Goal: Information Seeking & Learning: Learn about a topic

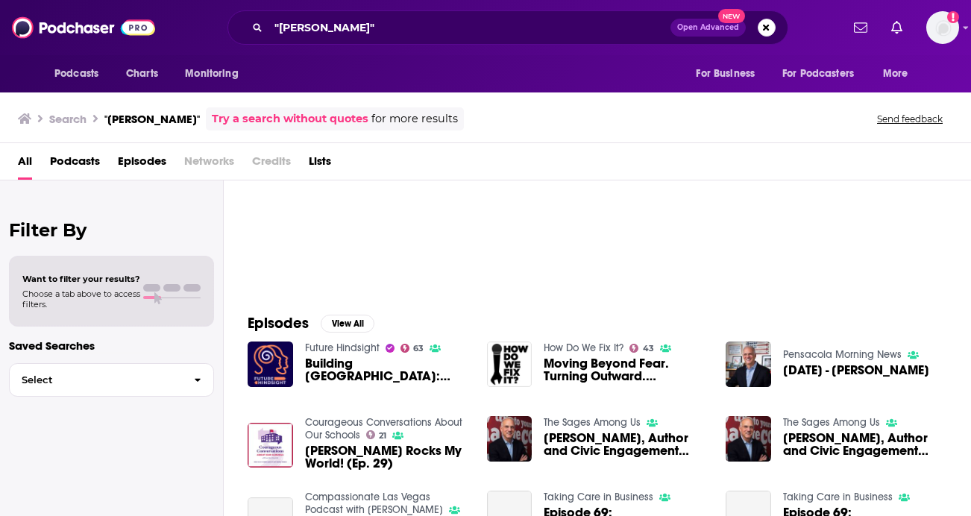
scroll to position [101, 0]
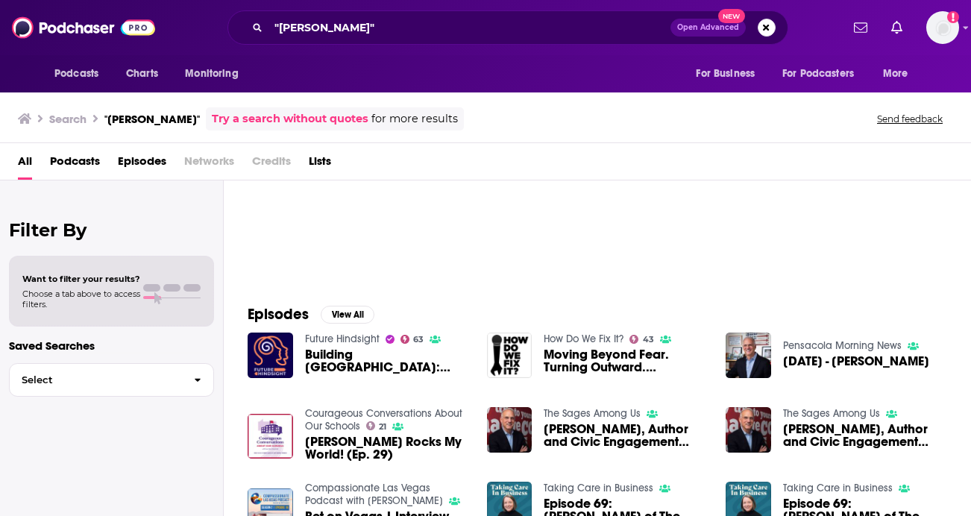
click at [356, 358] on span "Building [GEOGRAPHIC_DATA]: [PERSON_NAME]" at bounding box center [387, 360] width 164 height 25
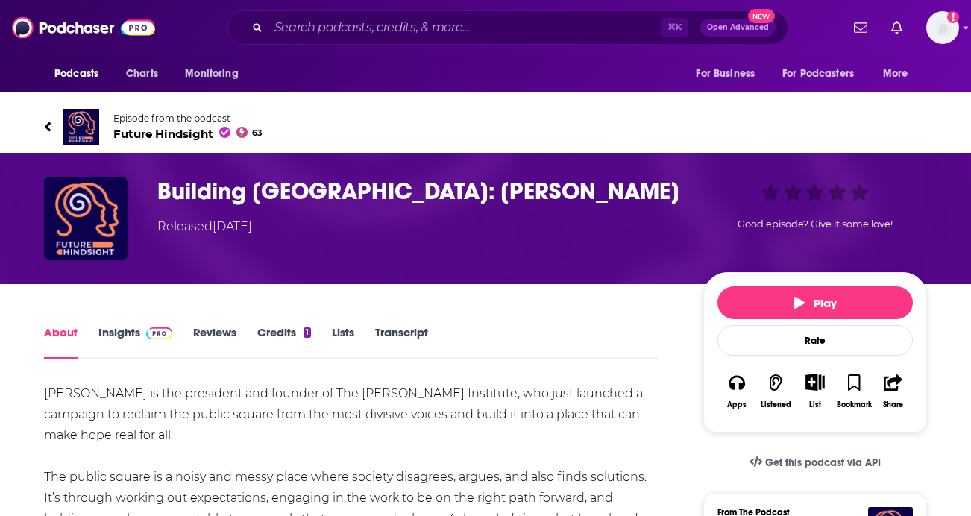
click at [287, 340] on link "Credits 1" at bounding box center [284, 342] width 54 height 34
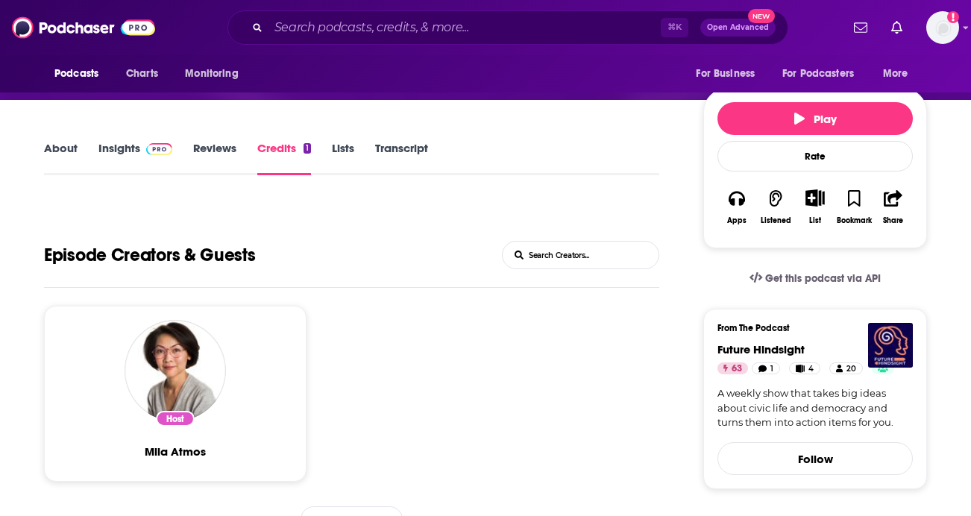
scroll to position [168, 0]
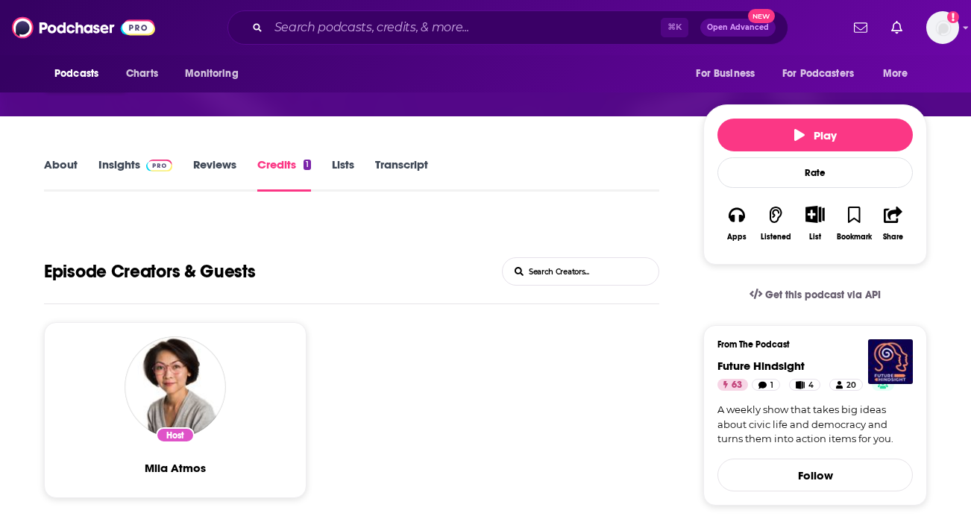
click at [148, 175] on link "Insights" at bounding box center [135, 174] width 74 height 34
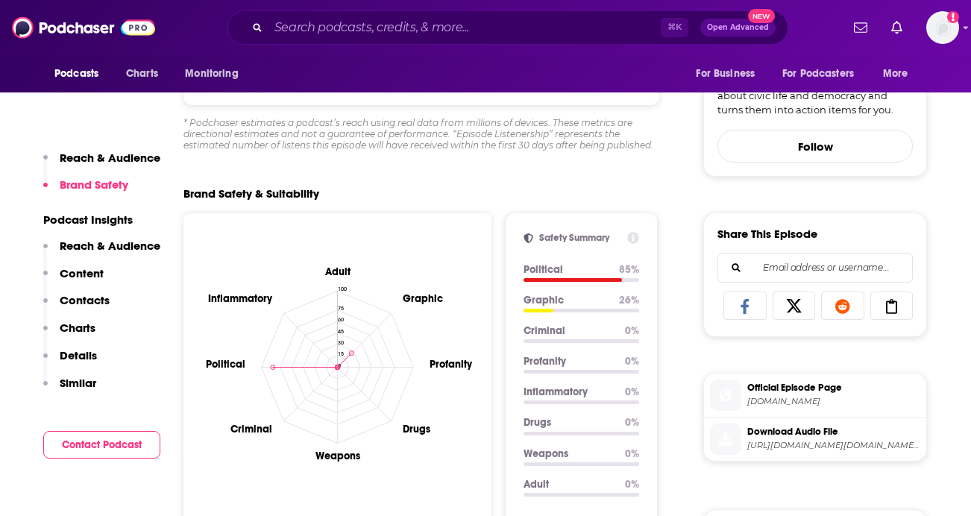
scroll to position [507, 0]
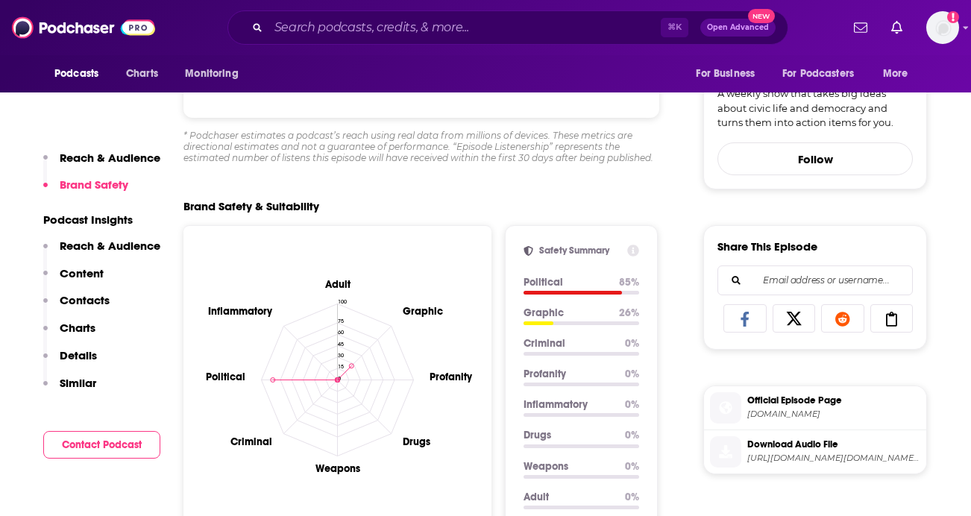
click at [109, 246] on p "Reach & Audience" at bounding box center [110, 246] width 101 height 14
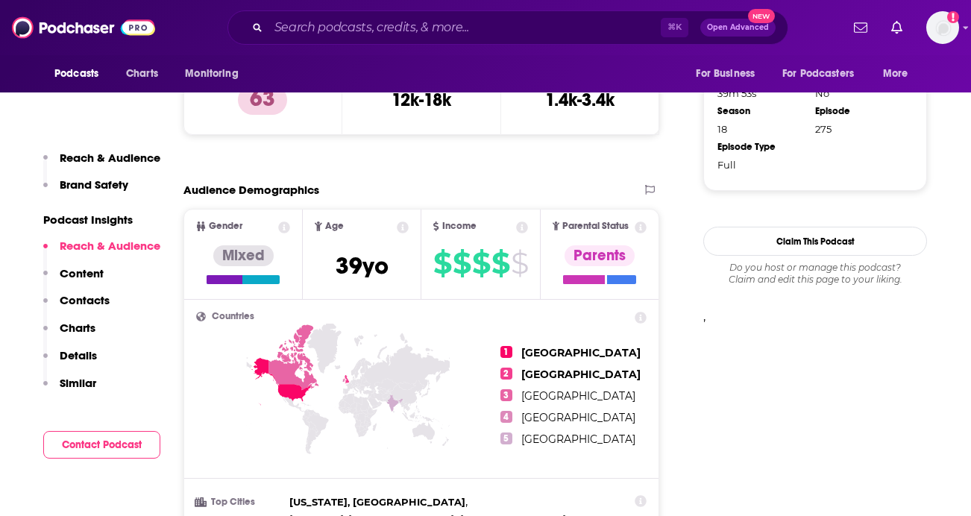
scroll to position [1141, 0]
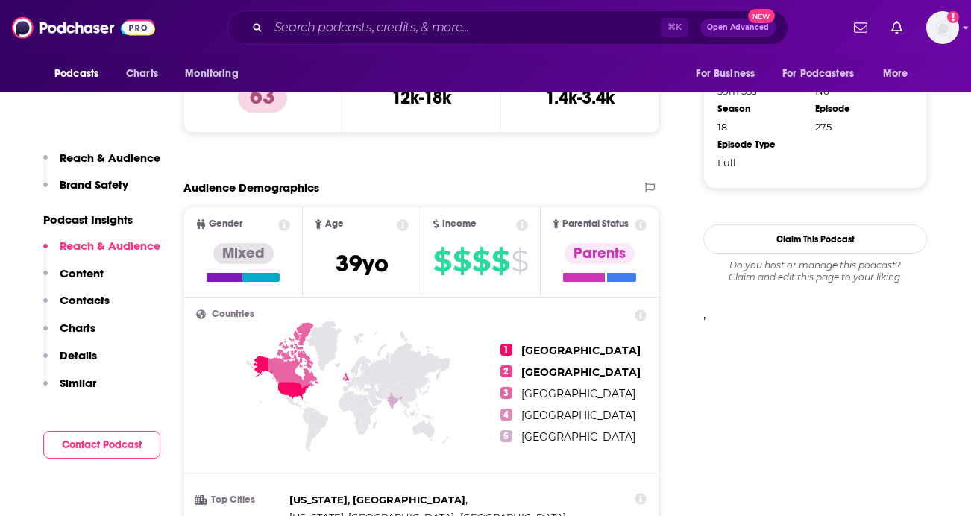
click at [107, 271] on div "Reach & Audience Content Contacts Charts Details Similar" at bounding box center [101, 321] width 117 height 165
click at [96, 272] on p "Content" at bounding box center [82, 273] width 44 height 14
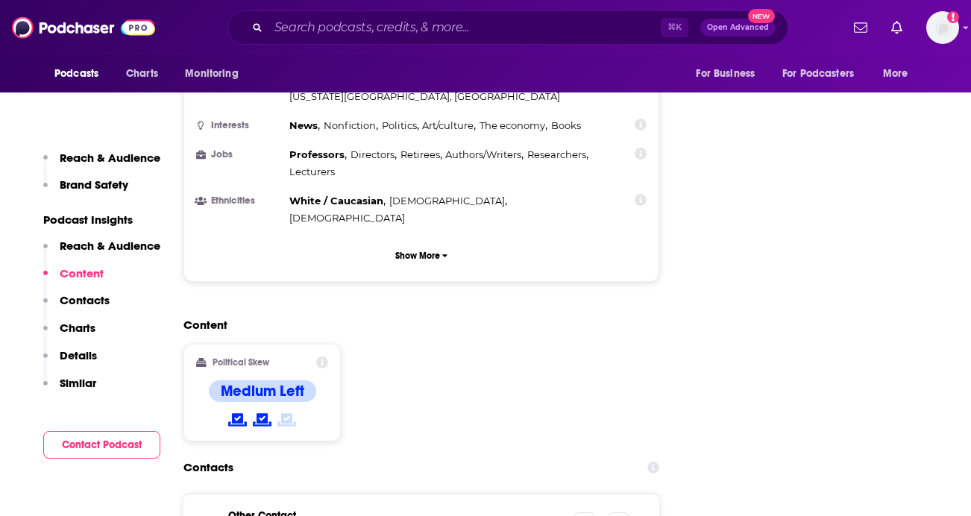
scroll to position [1614, 0]
click at [87, 294] on p "Contacts" at bounding box center [85, 300] width 50 height 14
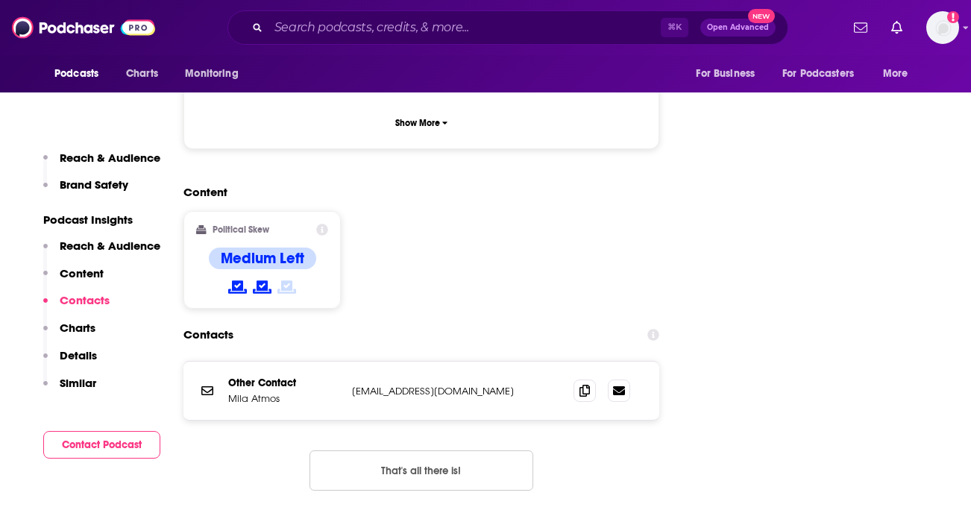
scroll to position [1750, 0]
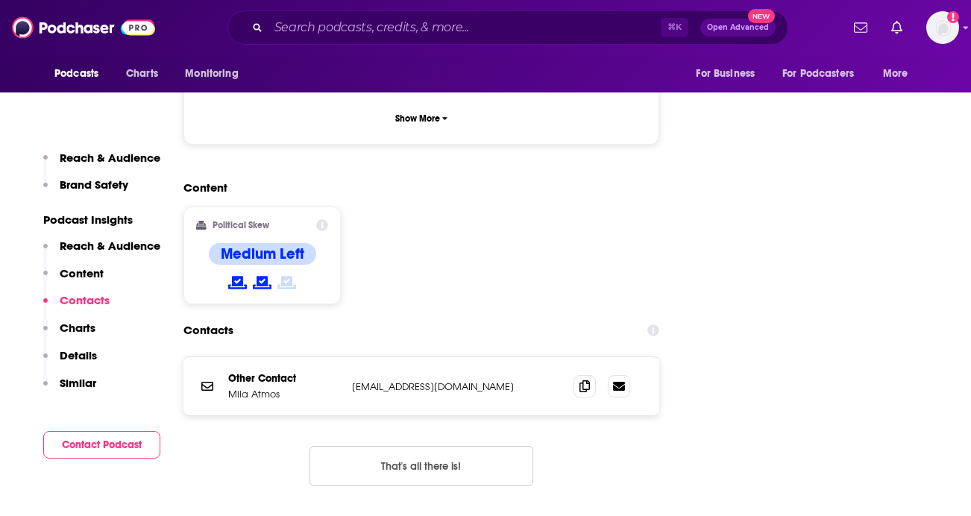
click at [82, 324] on p "Charts" at bounding box center [78, 328] width 36 height 14
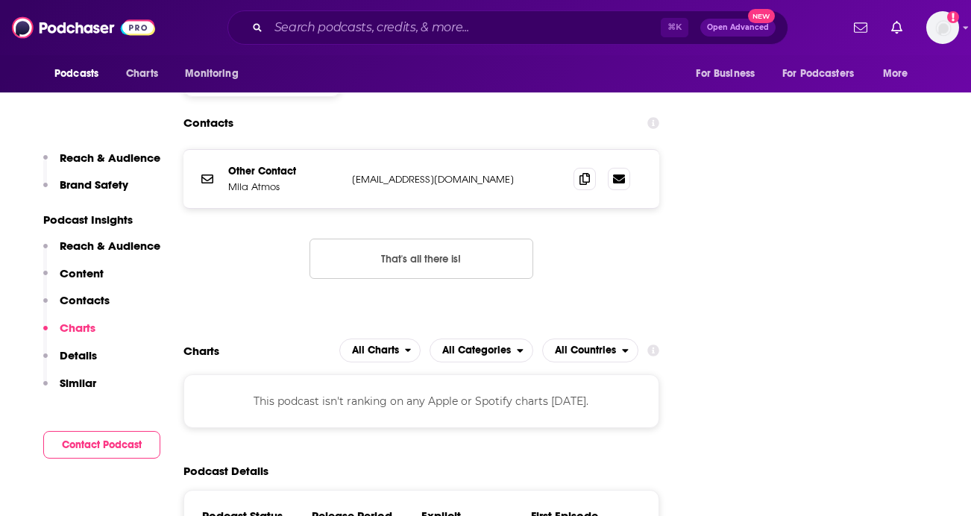
scroll to position [1980, 0]
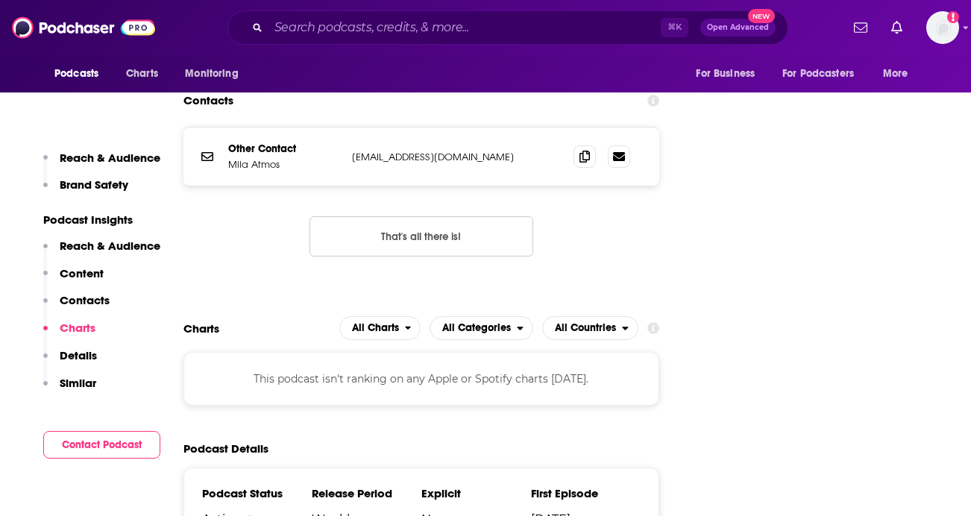
click at [81, 357] on p "Details" at bounding box center [78, 355] width 37 height 14
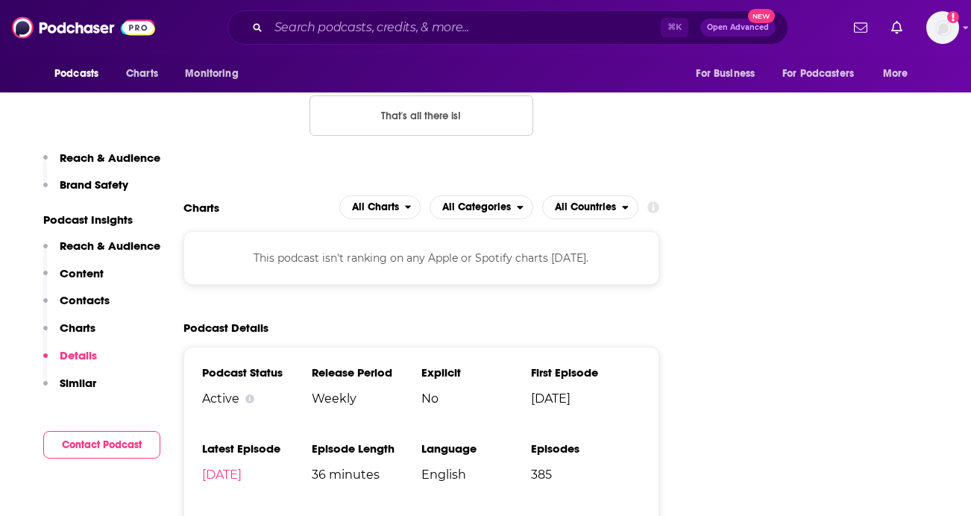
scroll to position [2105, 0]
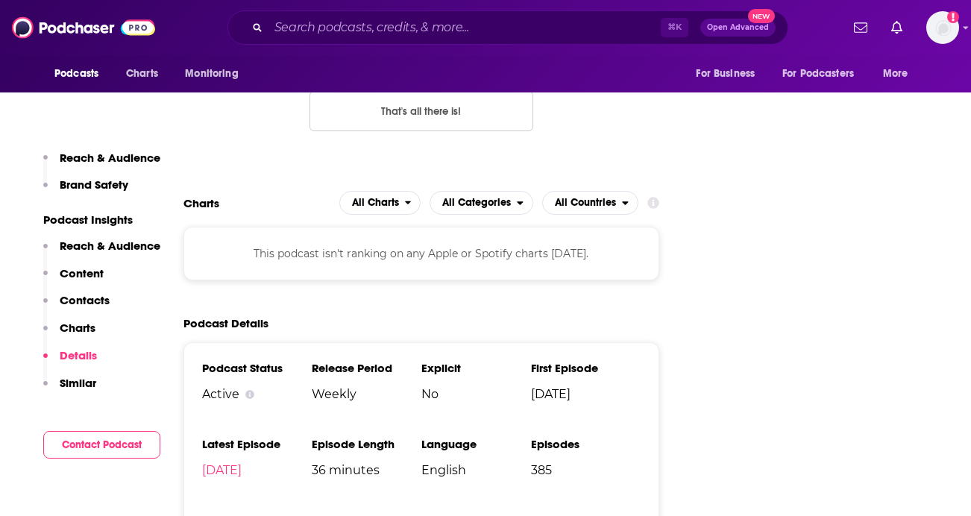
click at [79, 378] on p "Similar" at bounding box center [78, 383] width 37 height 14
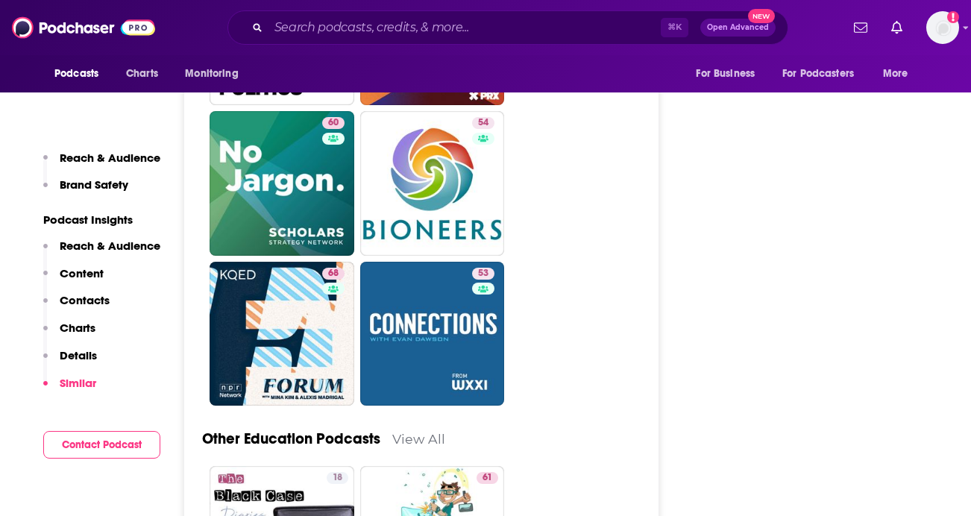
scroll to position [4277, 0]
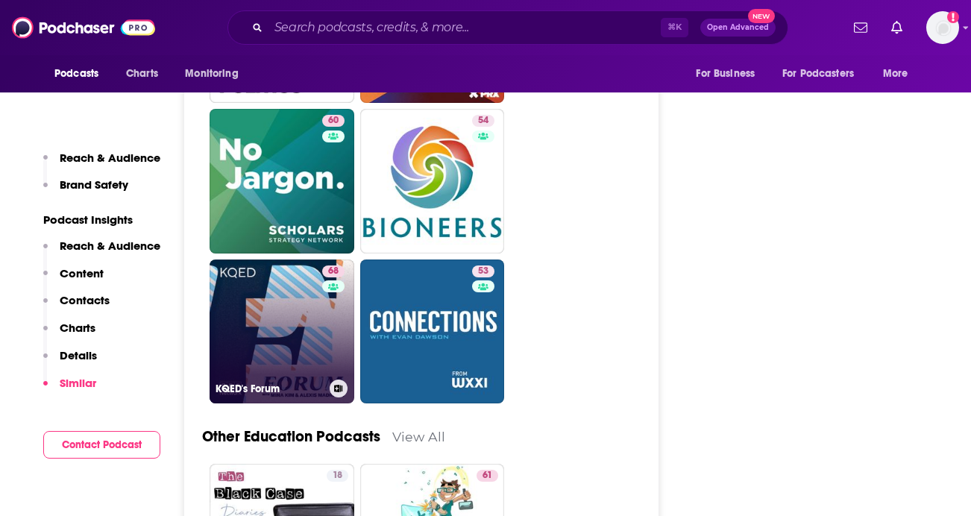
click at [257, 260] on link "68 KQED's Forum" at bounding box center [282, 332] width 145 height 145
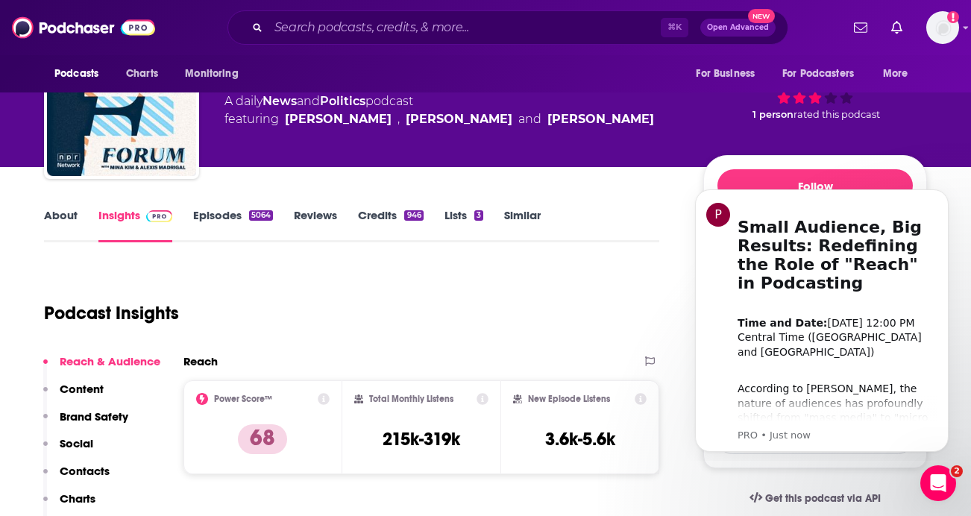
click at [465, 217] on link "Lists 3" at bounding box center [464, 225] width 39 height 34
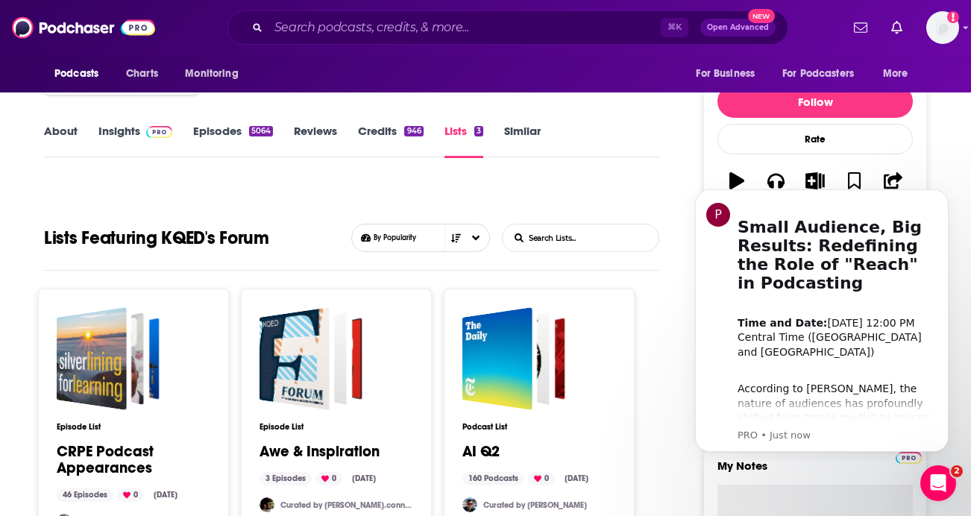
scroll to position [163, 0]
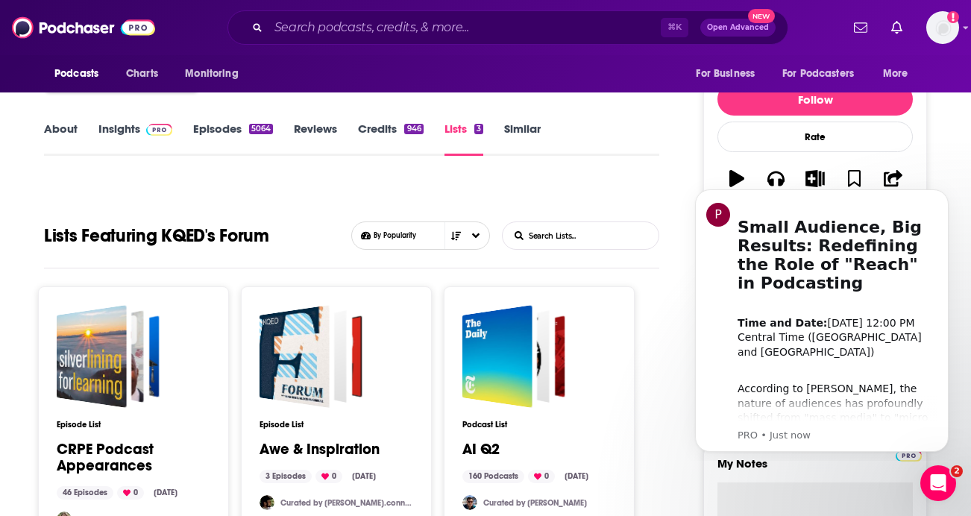
click at [125, 136] on link "Insights" at bounding box center [135, 139] width 74 height 34
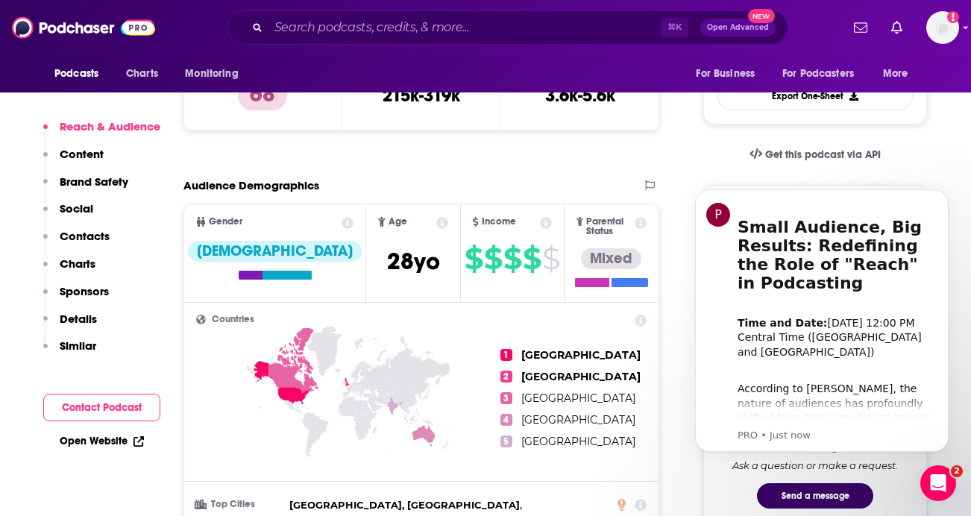
scroll to position [421, 0]
click at [88, 238] on p "Contacts" at bounding box center [85, 236] width 50 height 14
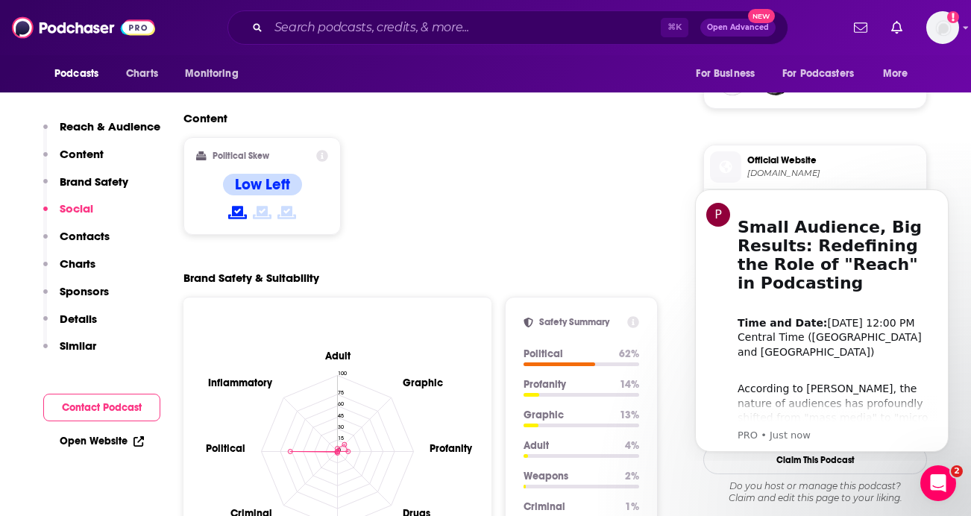
scroll to position [1119, 0]
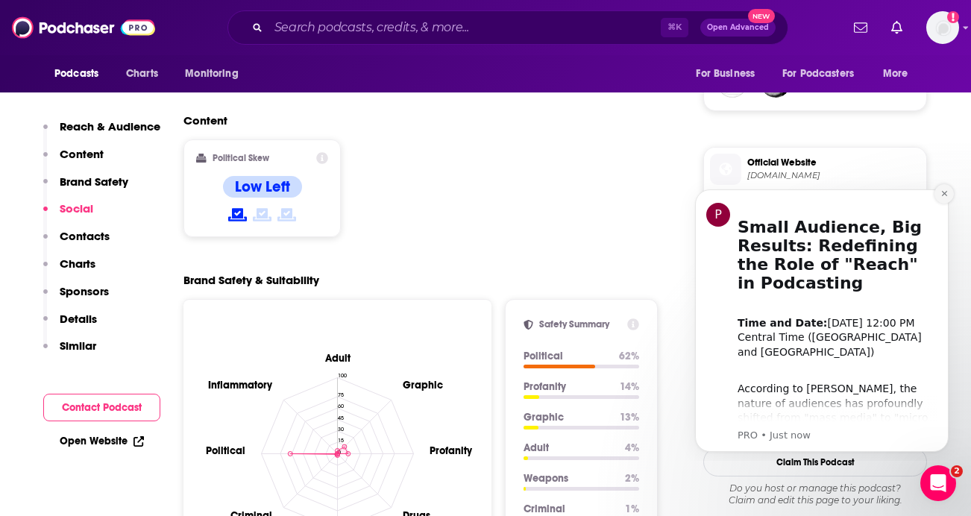
click at [943, 193] on icon "Dismiss notification" at bounding box center [943, 193] width 5 height 5
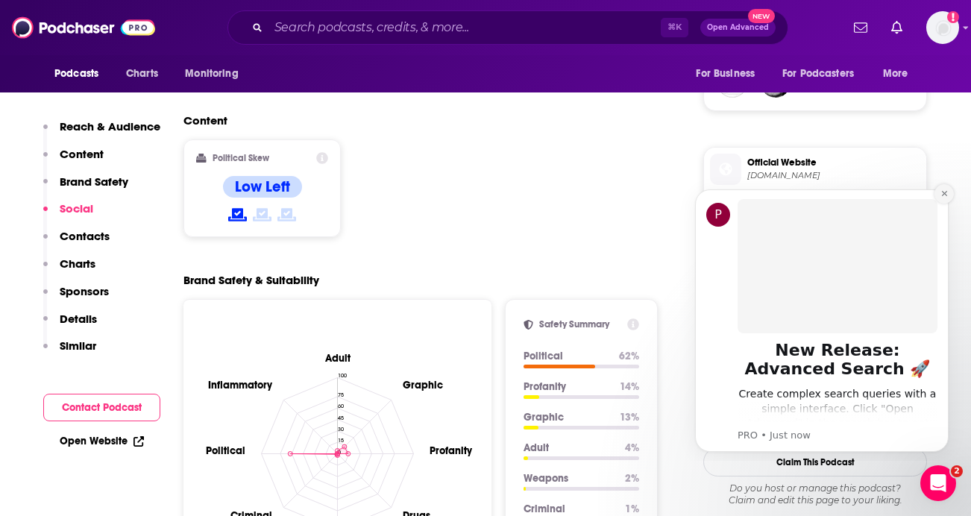
scroll to position [1096, 0]
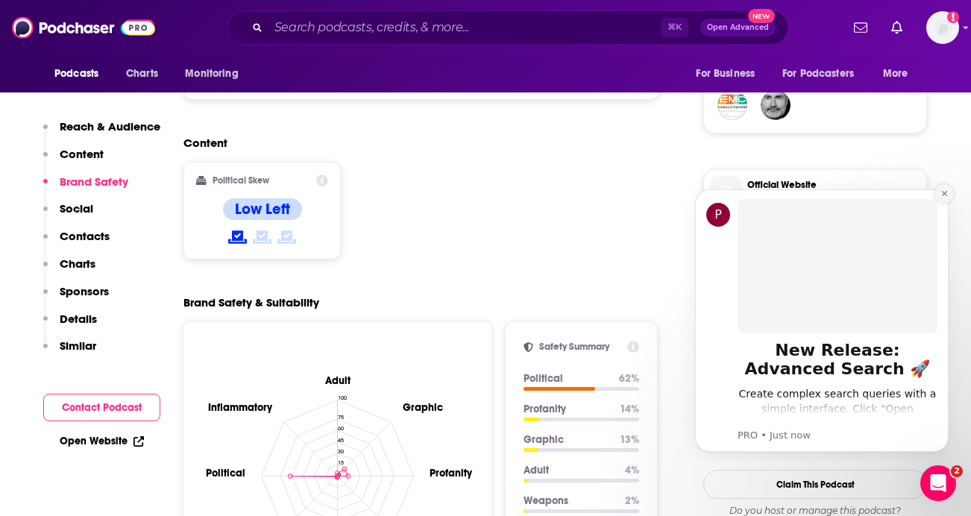
click at [945, 194] on icon "Dismiss notification" at bounding box center [943, 193] width 5 height 5
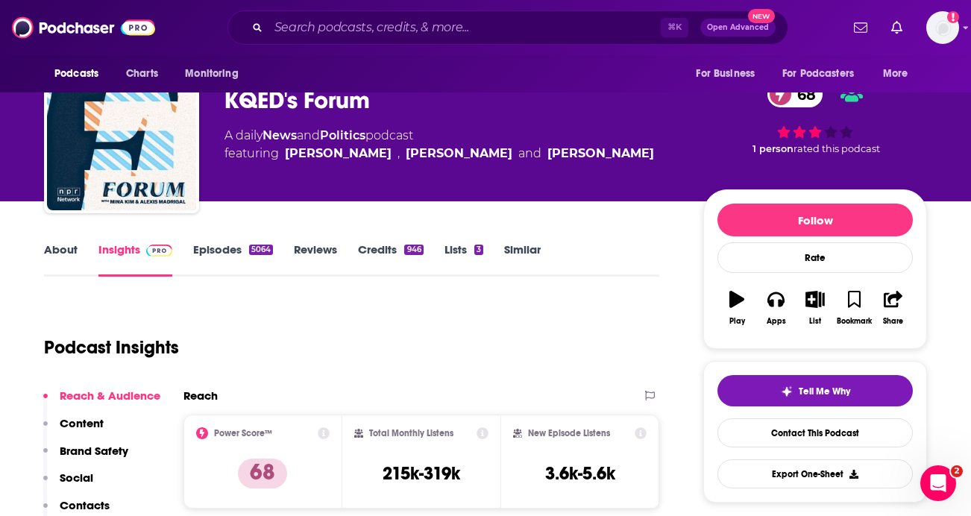
scroll to position [0, 0]
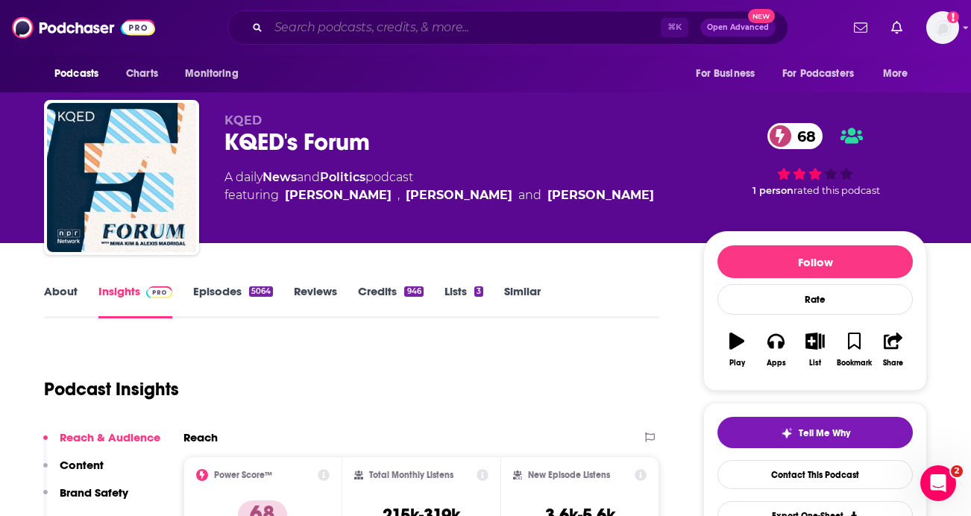
click at [406, 30] on input "Search podcasts, credits, & more..." at bounding box center [464, 28] width 392 height 24
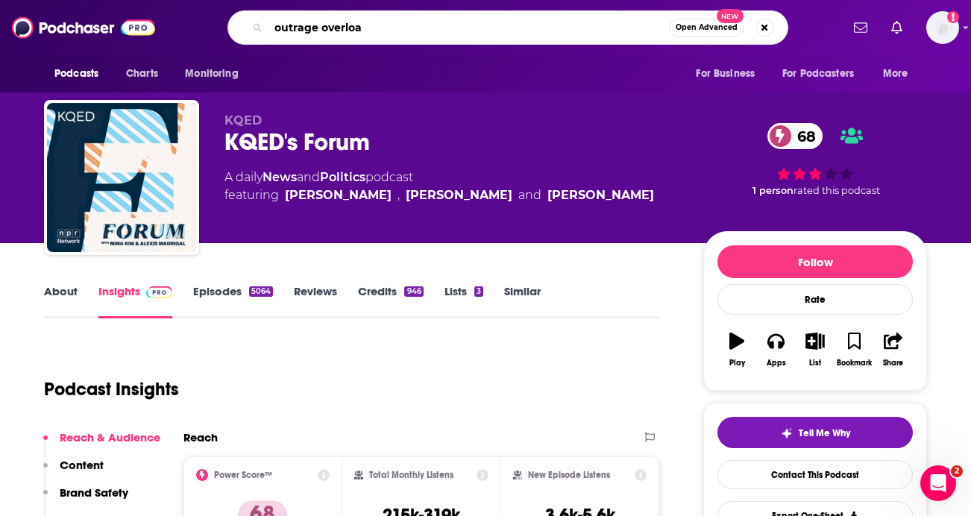
type input "outrage overload"
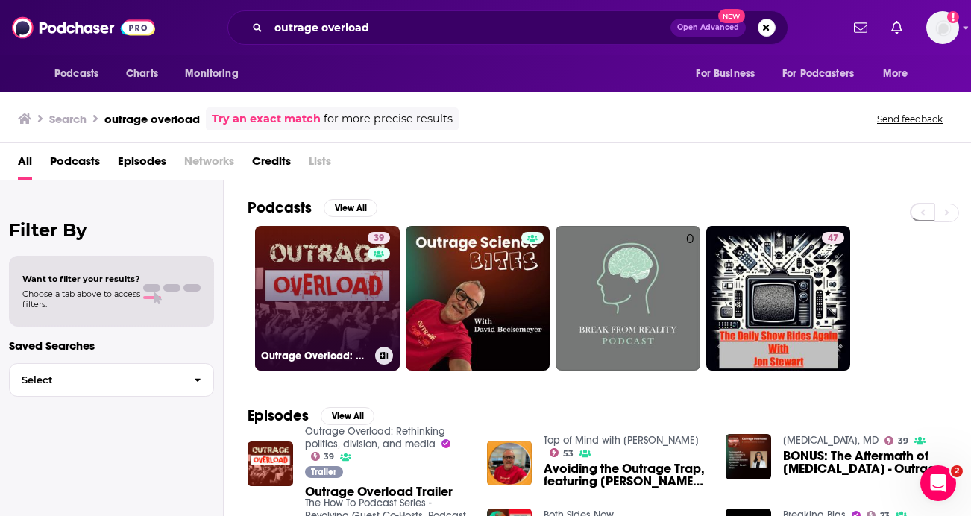
click at [310, 289] on link "39 Outrage Overload: Rethinking politics, division, and media" at bounding box center [327, 298] width 145 height 145
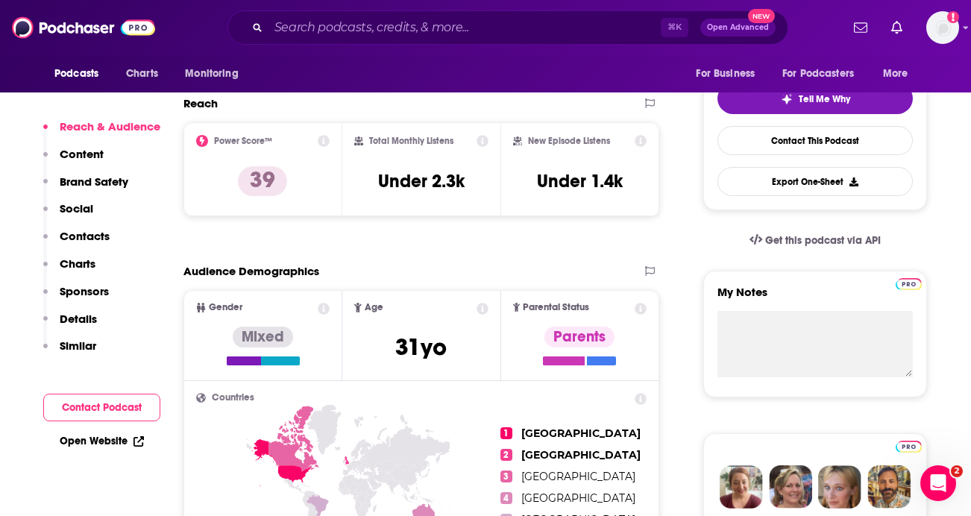
scroll to position [335, 0]
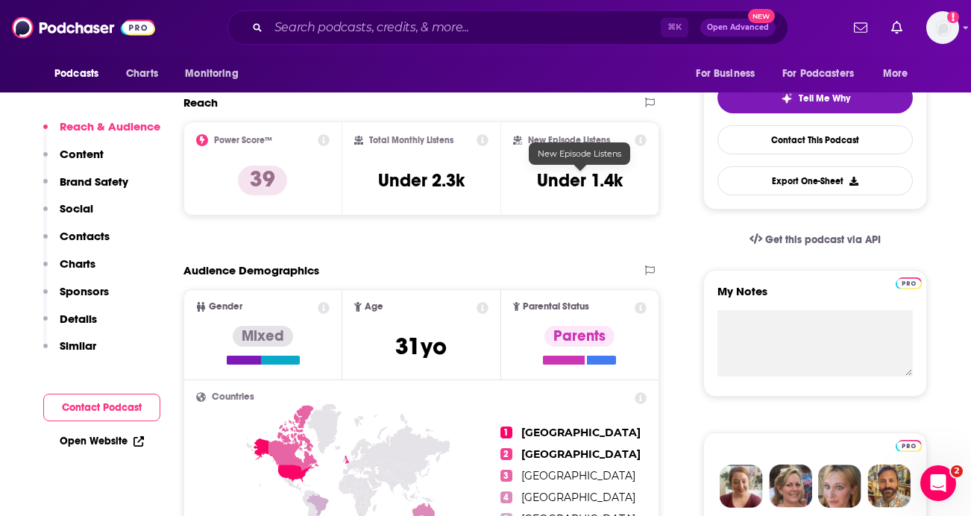
click at [562, 183] on h3 "Under 1.4k" at bounding box center [580, 180] width 86 height 22
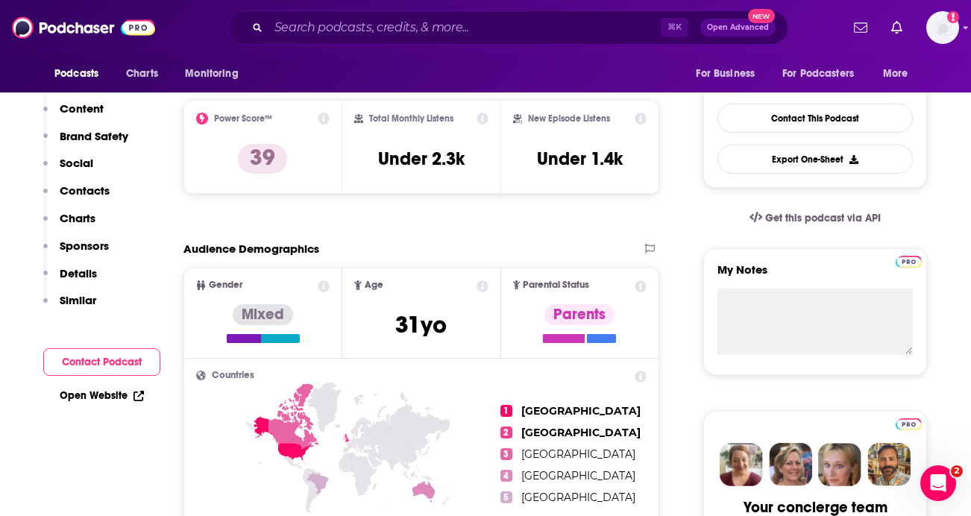
scroll to position [0, 0]
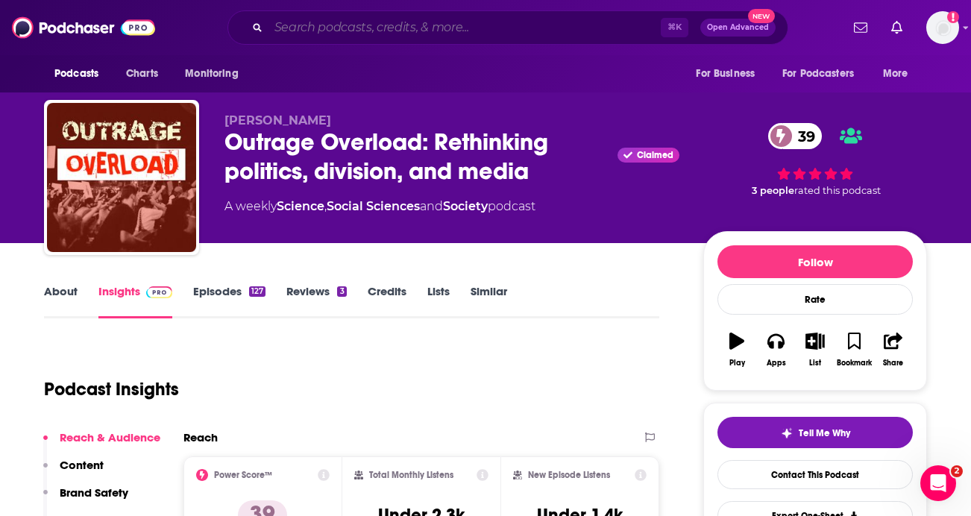
click at [360, 32] on input "Search podcasts, credits, & more..." at bounding box center [464, 28] width 392 height 24
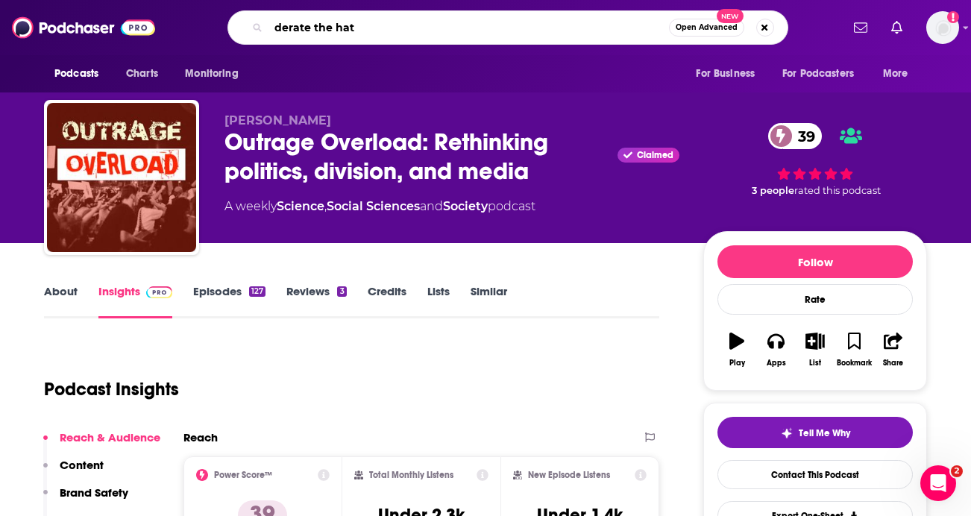
type input "derate the hate"
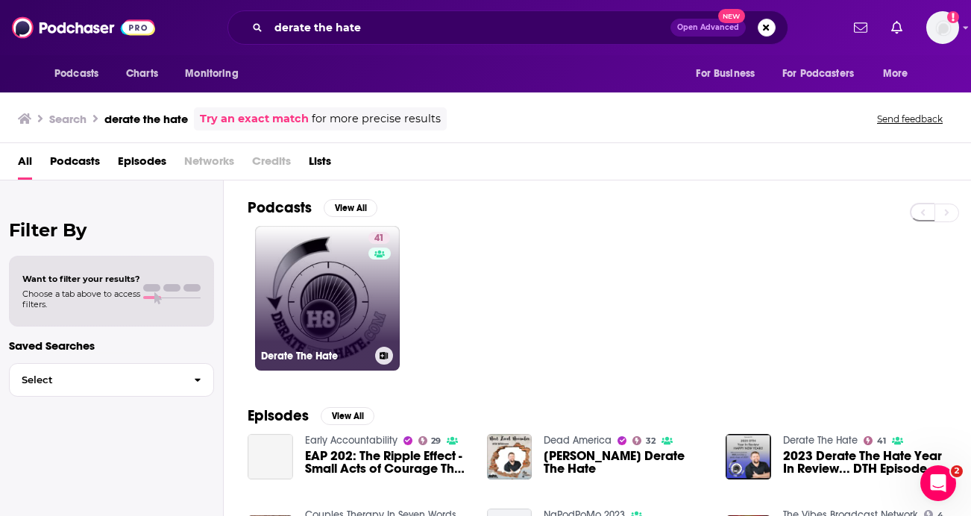
click at [340, 317] on link "41 Derate The Hate" at bounding box center [327, 298] width 145 height 145
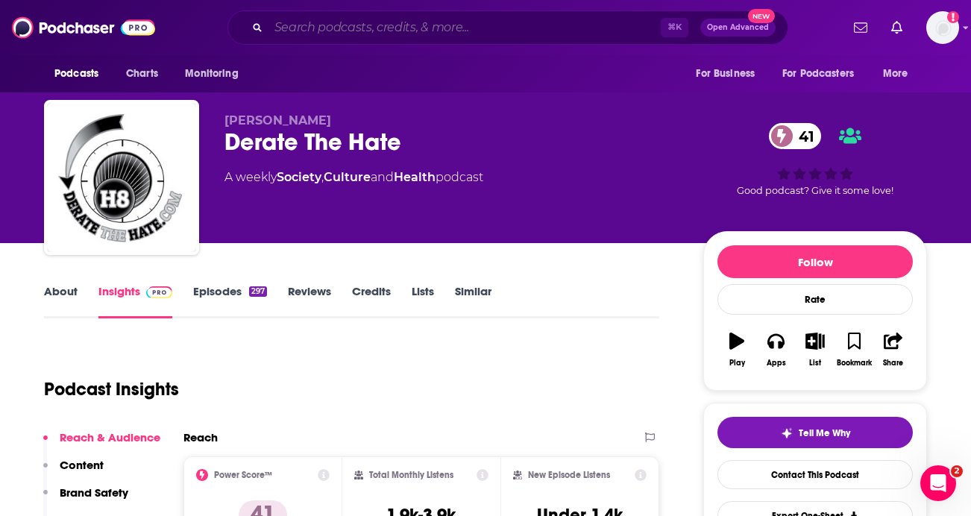
click at [365, 31] on input "Search podcasts, credits, & more..." at bounding box center [464, 28] width 392 height 24
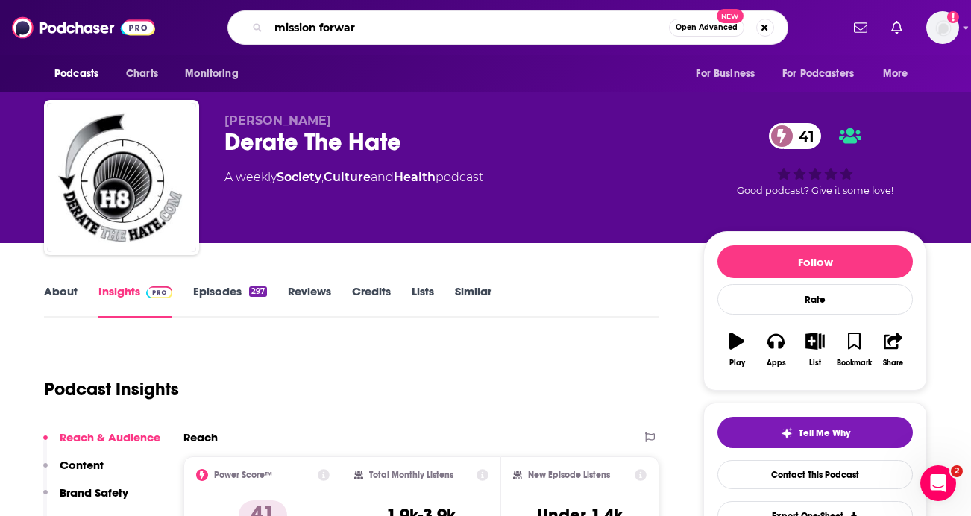
type input "mission forward"
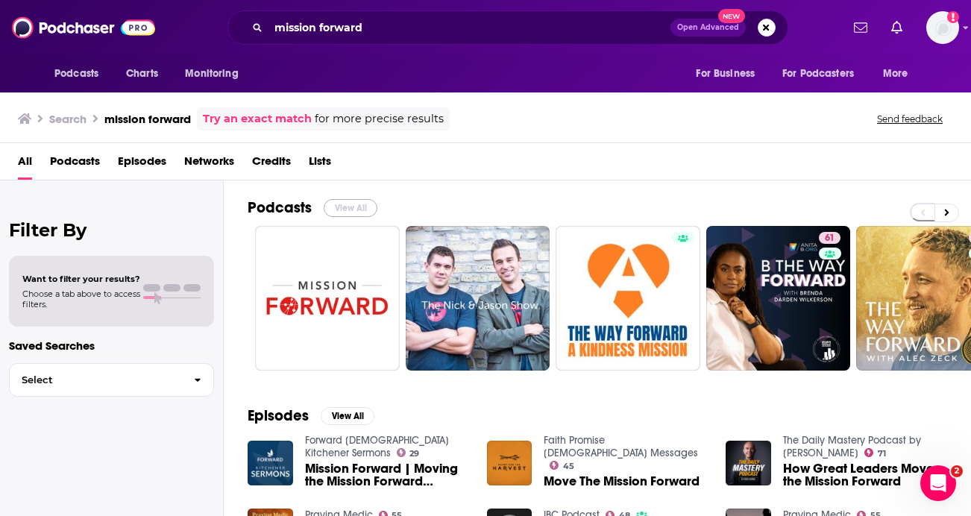
click at [345, 210] on button "View All" at bounding box center [351, 208] width 54 height 18
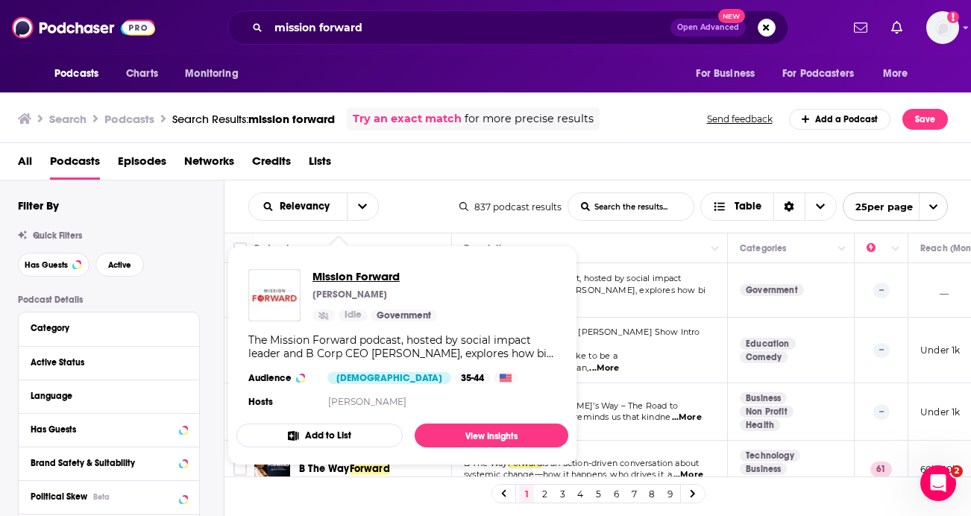
click at [350, 275] on span "Mission Forward" at bounding box center [374, 276] width 125 height 14
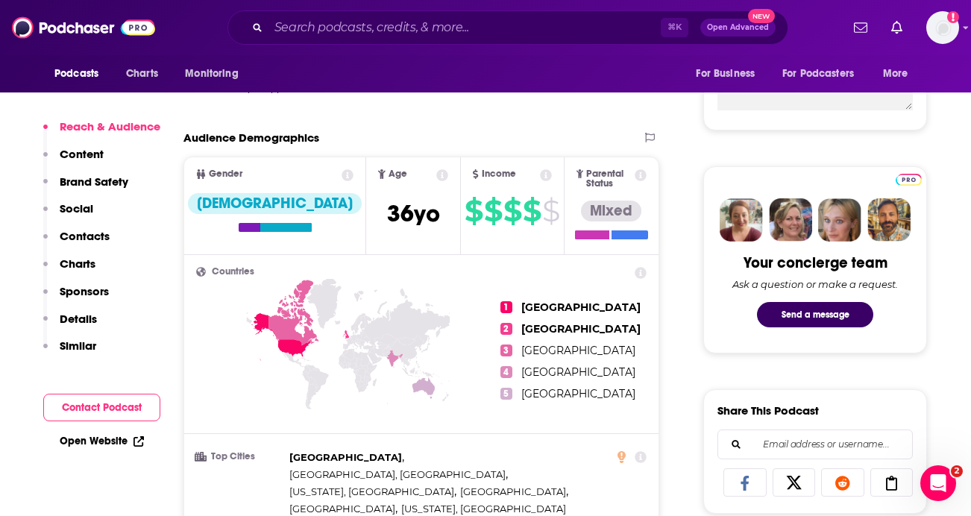
scroll to position [622, 0]
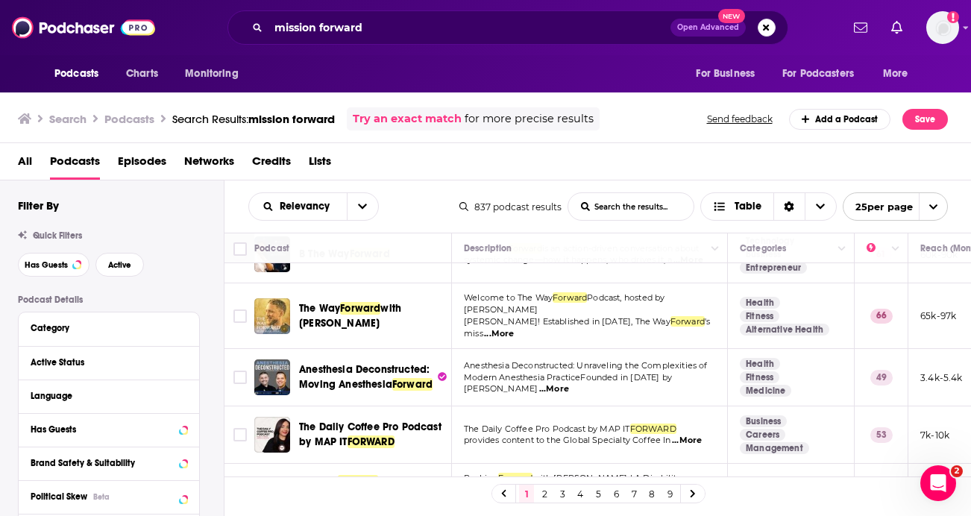
scroll to position [227, 0]
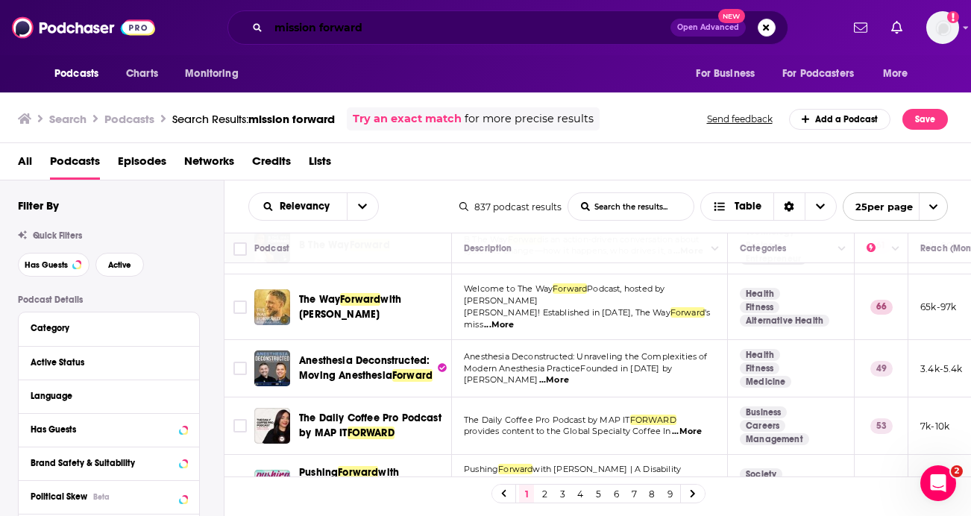
click at [333, 16] on input "mission forward" at bounding box center [469, 28] width 402 height 24
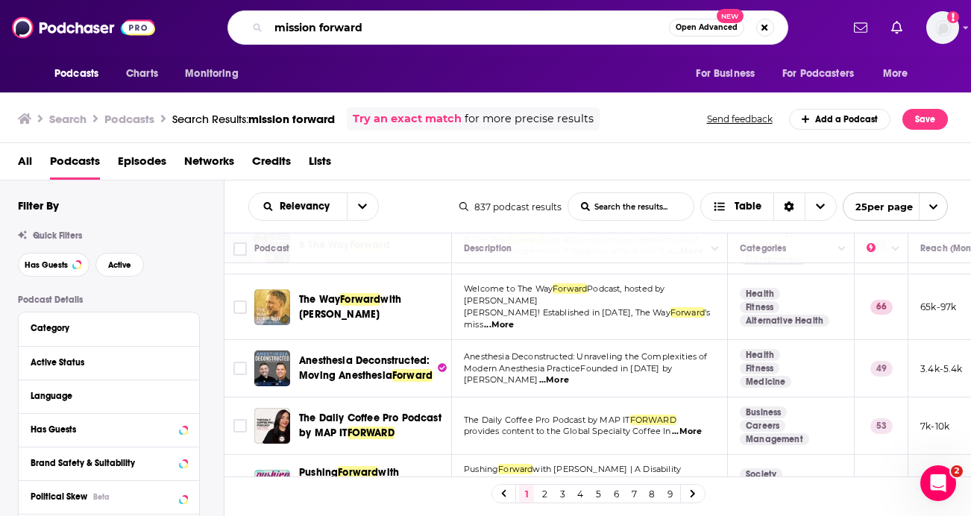
click at [331, 23] on input "mission forward" at bounding box center [468, 28] width 401 height 24
type input "the sages among us"
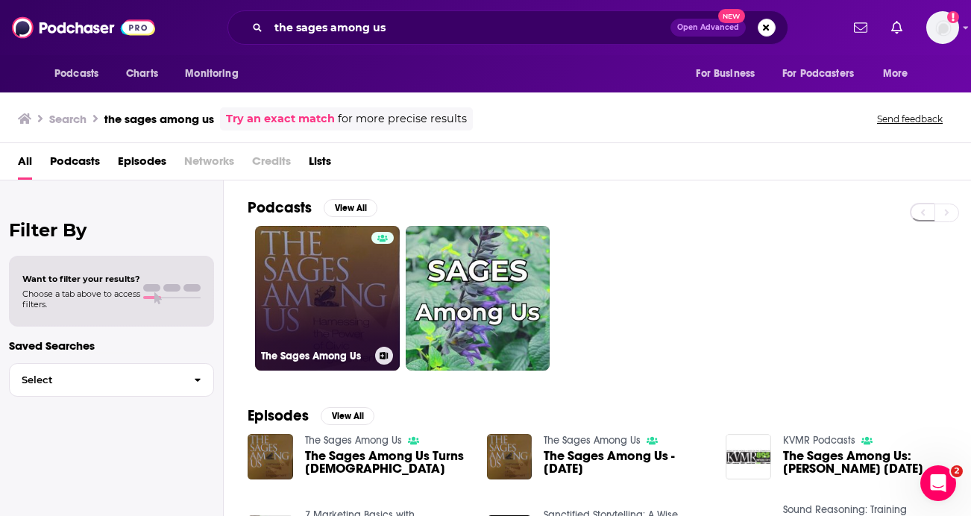
click at [315, 279] on link "The Sages Among Us" at bounding box center [327, 298] width 145 height 145
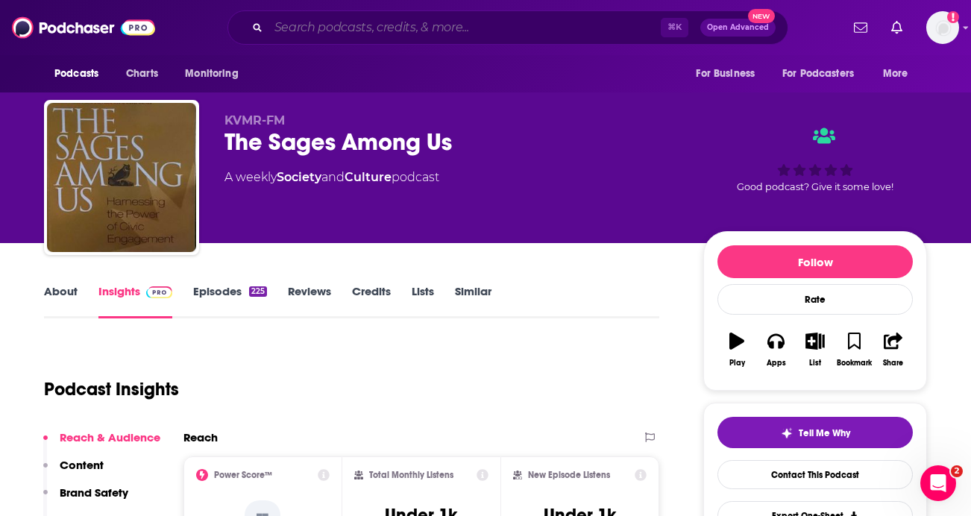
click at [327, 31] on input "Search podcasts, credits, & more..." at bounding box center [464, 28] width 392 height 24
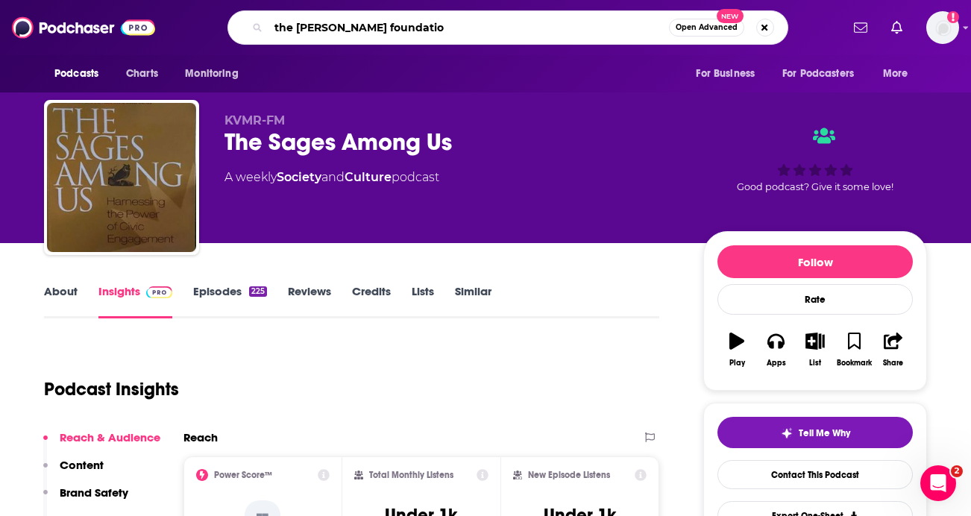
type input "the [PERSON_NAME] foundation"
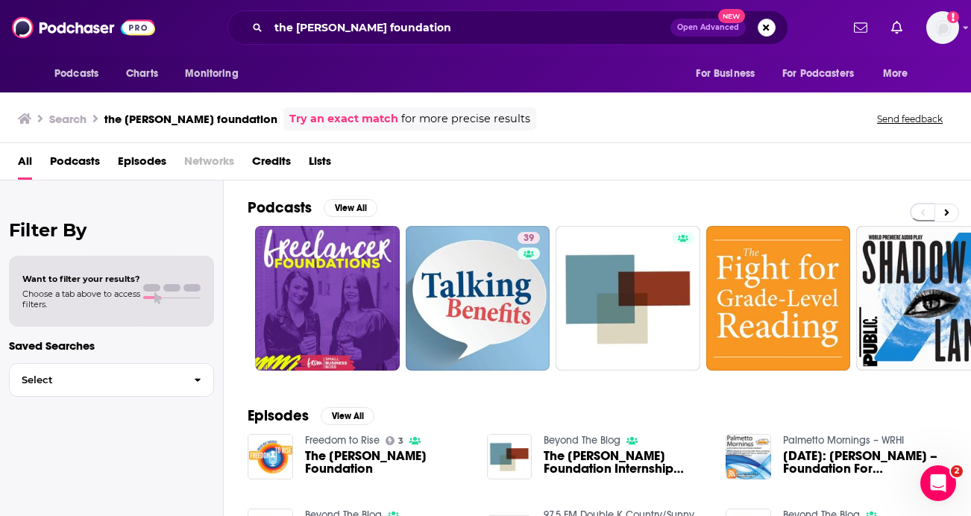
click at [581, 462] on span "The [PERSON_NAME] Foundation Internship Program: A Deep Dive" at bounding box center [626, 462] width 164 height 25
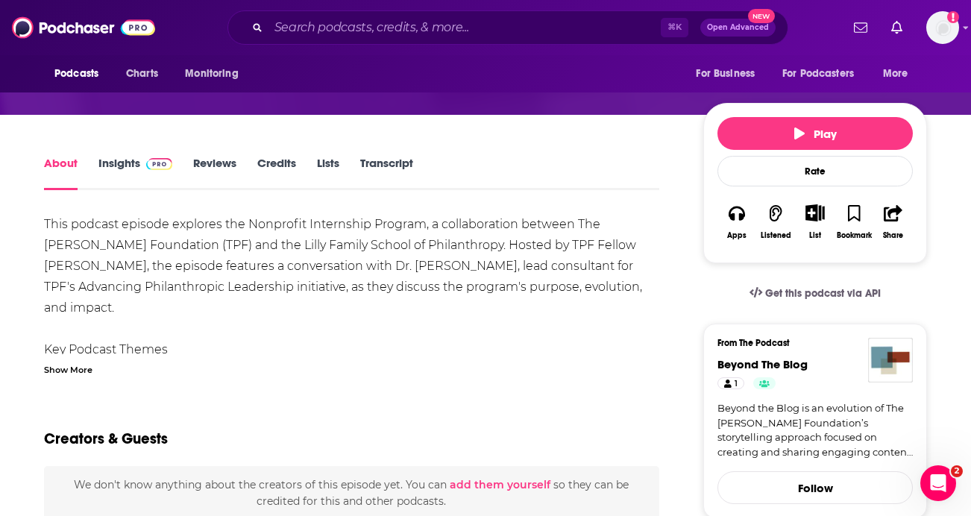
scroll to position [194, 0]
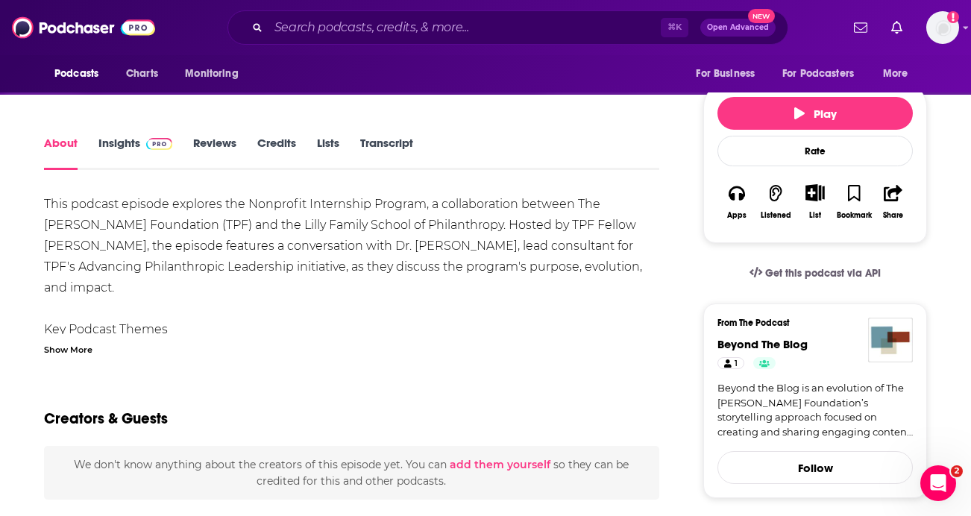
click at [137, 148] on link "Insights" at bounding box center [135, 153] width 74 height 34
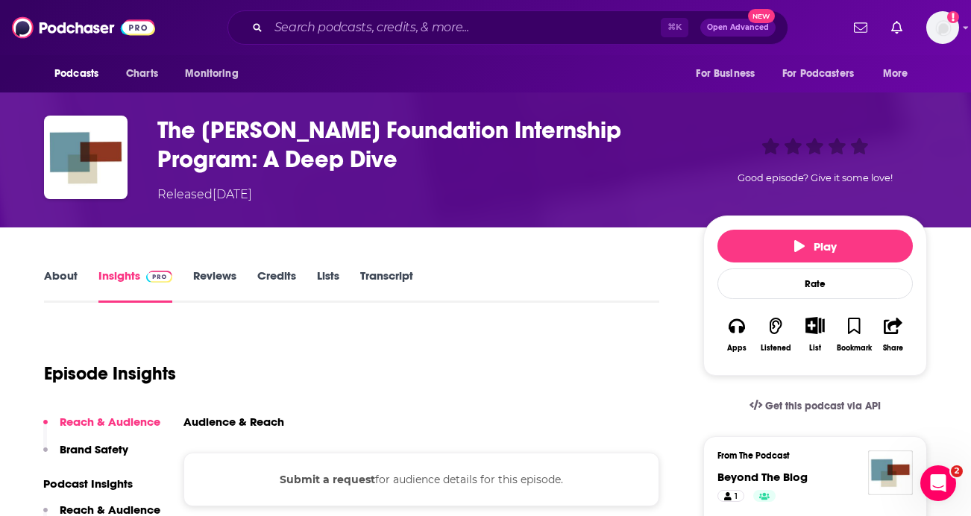
scroll to position [59, 0]
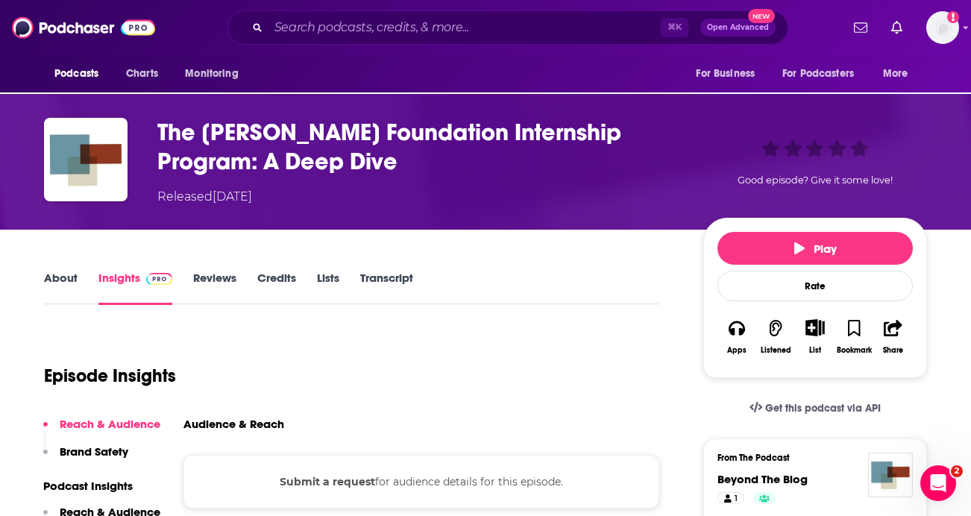
click at [63, 280] on link "About" at bounding box center [61, 288] width 34 height 34
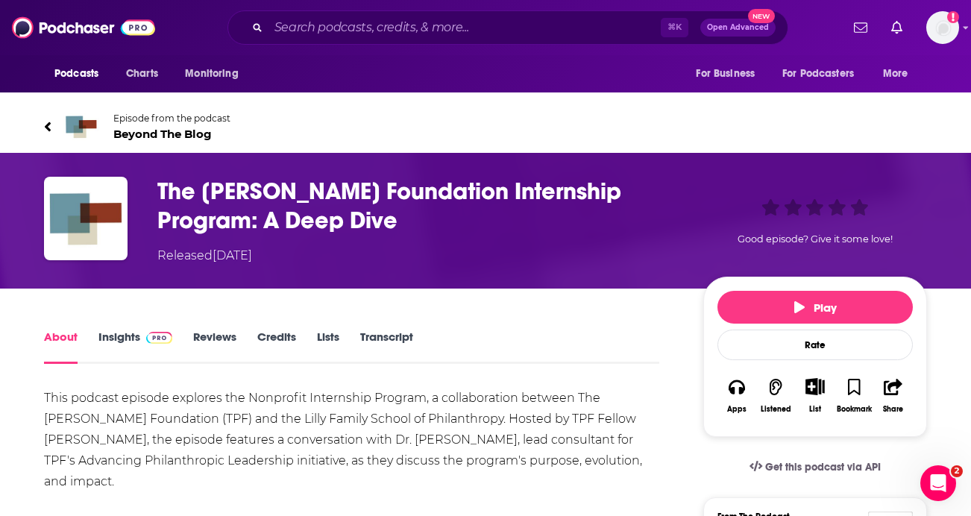
scroll to position [189, 0]
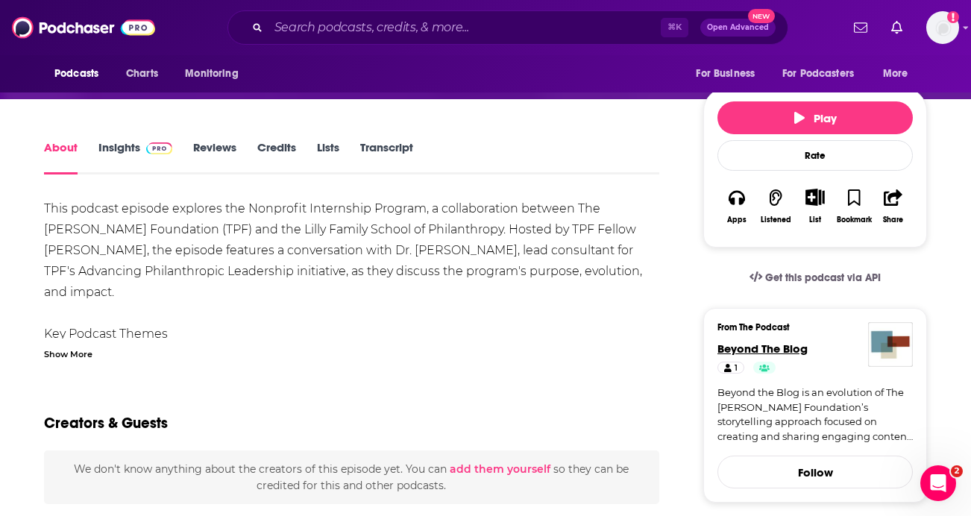
click at [756, 347] on span "Beyond The Blog" at bounding box center [762, 349] width 90 height 14
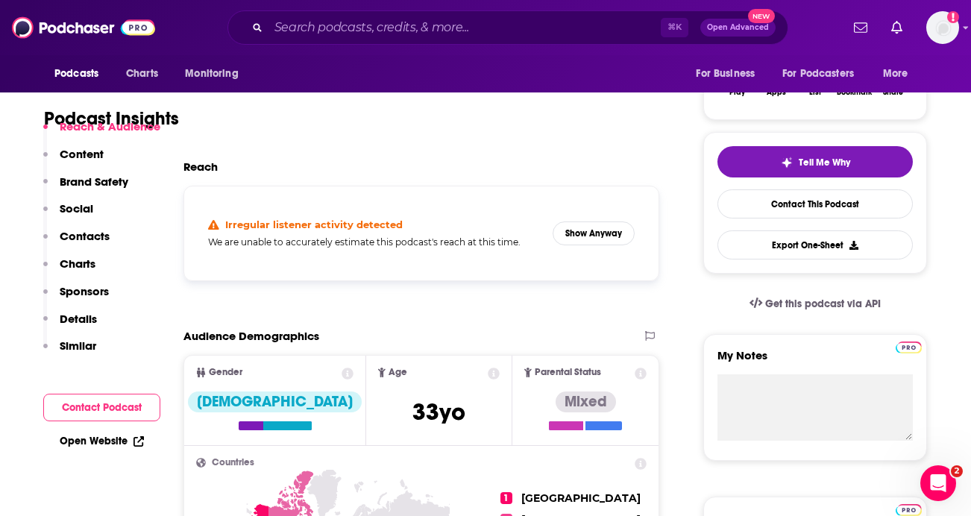
scroll to position [274, 0]
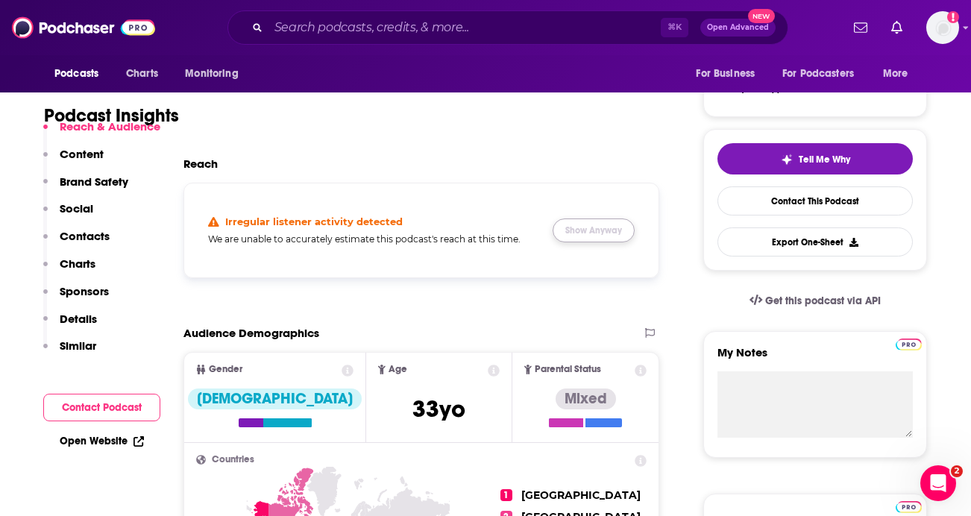
click at [600, 228] on button "Show Anyway" at bounding box center [594, 231] width 82 height 24
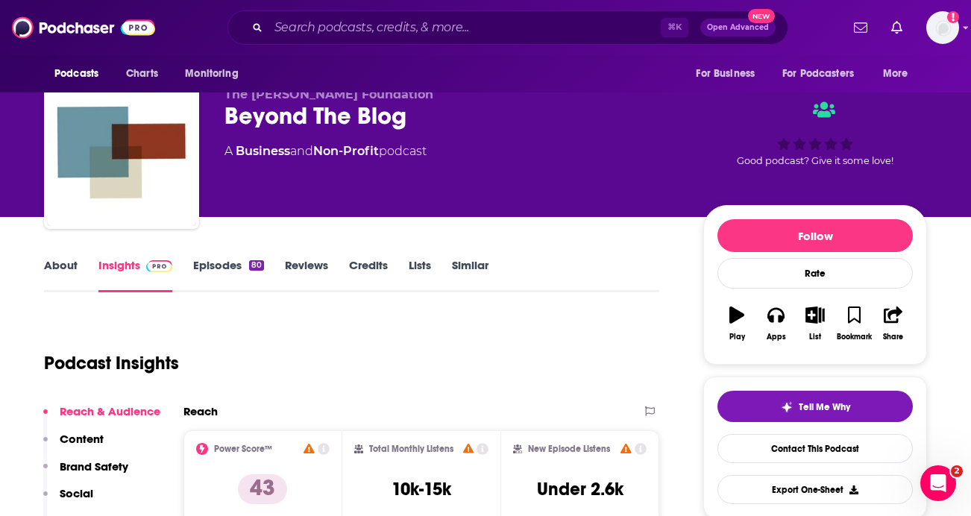
scroll to position [0, 0]
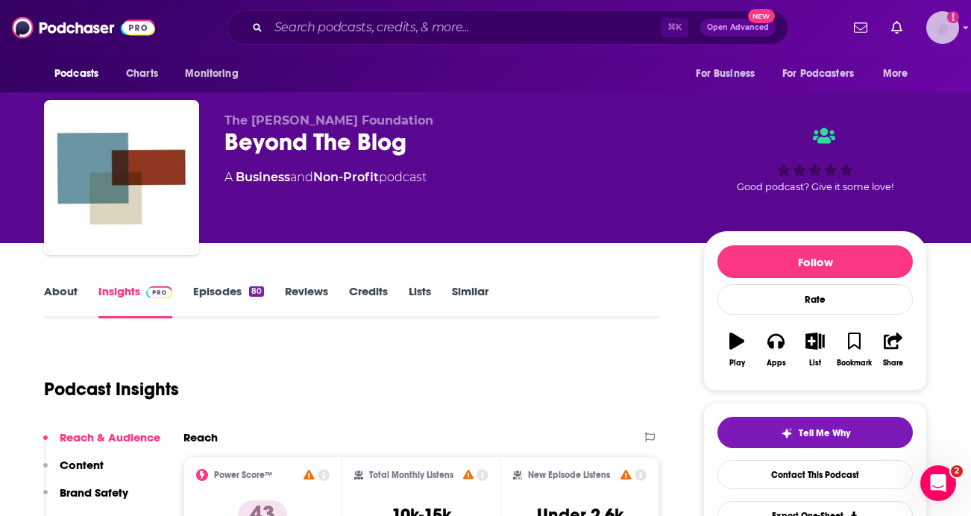
click at [946, 25] on img "Logged in as mprihoda" at bounding box center [942, 27] width 33 height 33
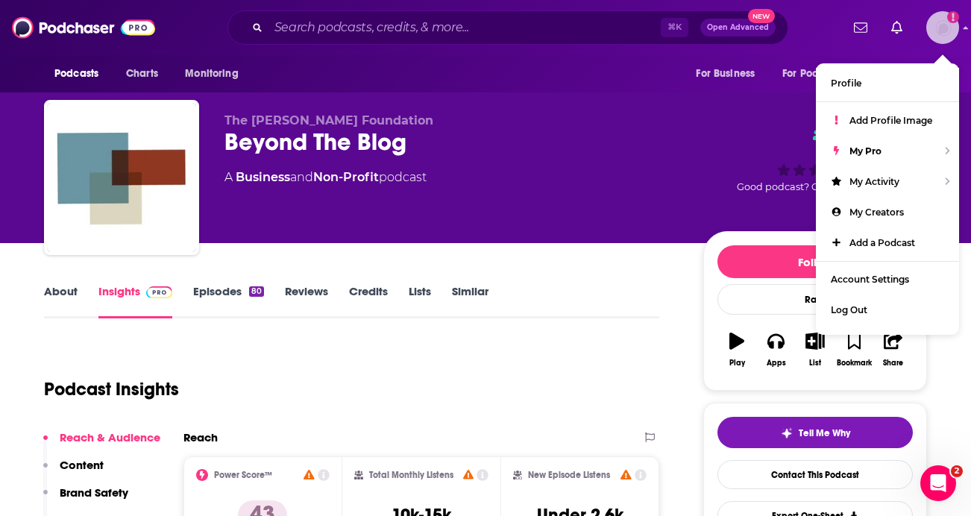
click at [946, 25] on img "Logged in as mprihoda" at bounding box center [942, 27] width 33 height 33
